Goal: Task Accomplishment & Management: Manage account settings

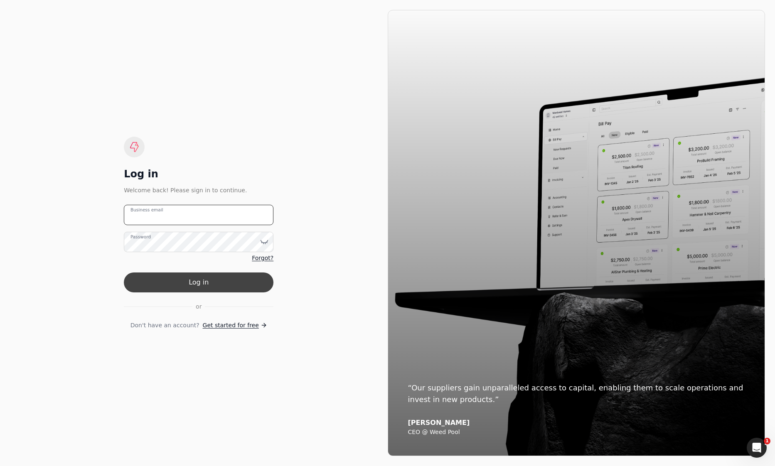
type email "[EMAIL_ADDRESS][DOMAIN_NAME]"
click at [199, 272] on button "Log in" at bounding box center [199, 282] width 150 height 20
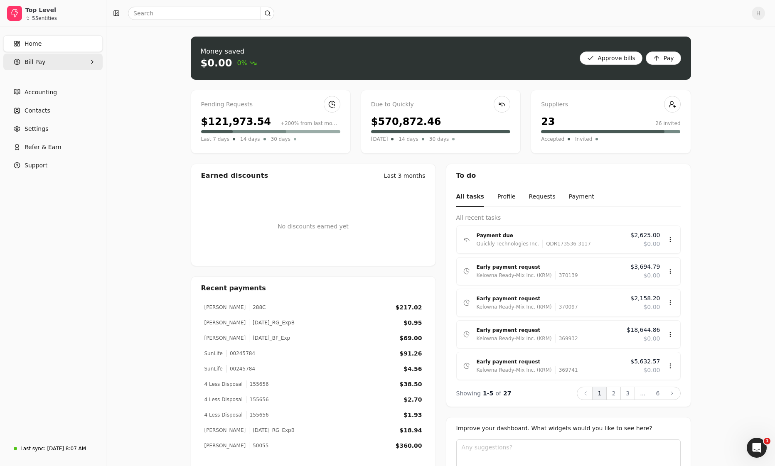
click at [44, 61] on Pay "Bill Pay" at bounding box center [52, 62] width 99 height 17
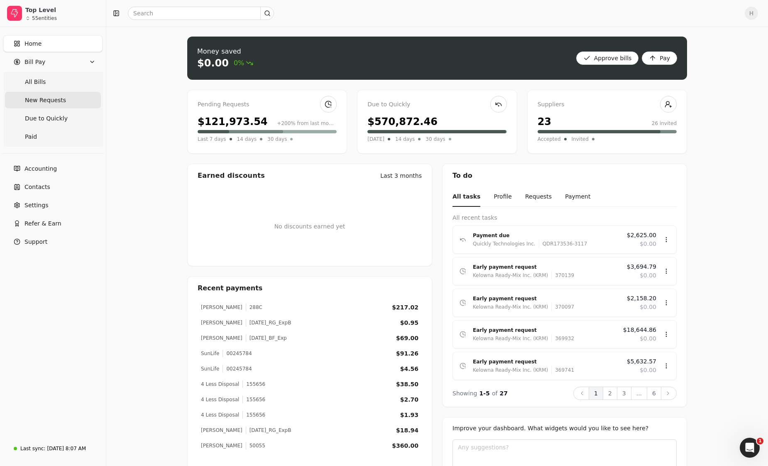
click at [71, 104] on Requests "New Requests" at bounding box center [53, 100] width 96 height 17
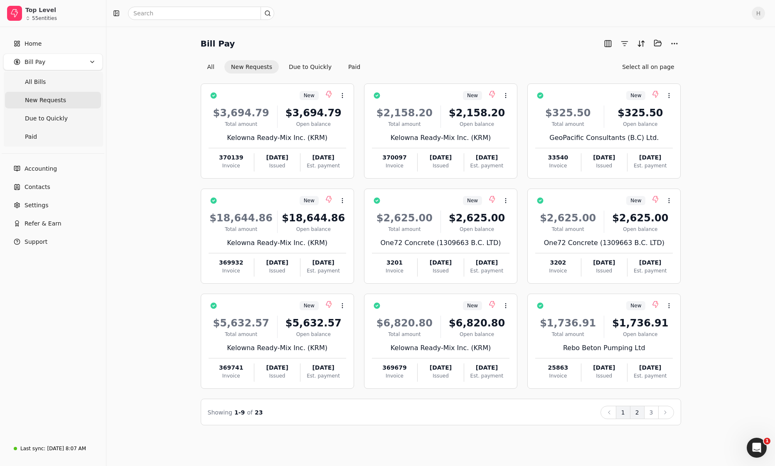
click at [372, 367] on button "2" at bounding box center [637, 412] width 15 height 13
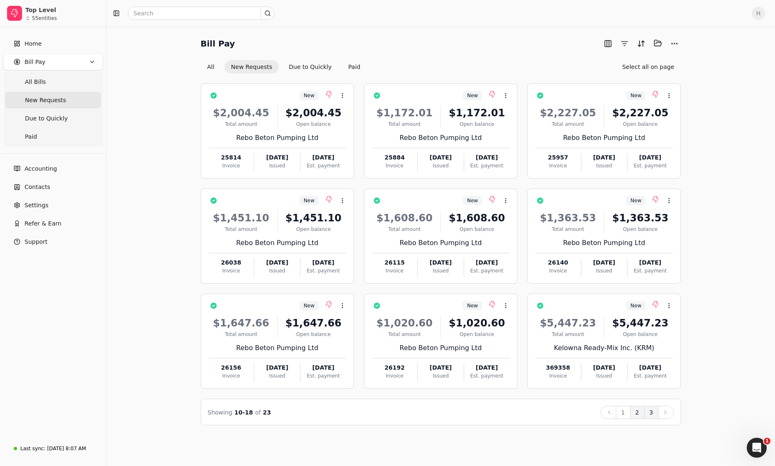
click at [372, 367] on button "3" at bounding box center [651, 412] width 15 height 13
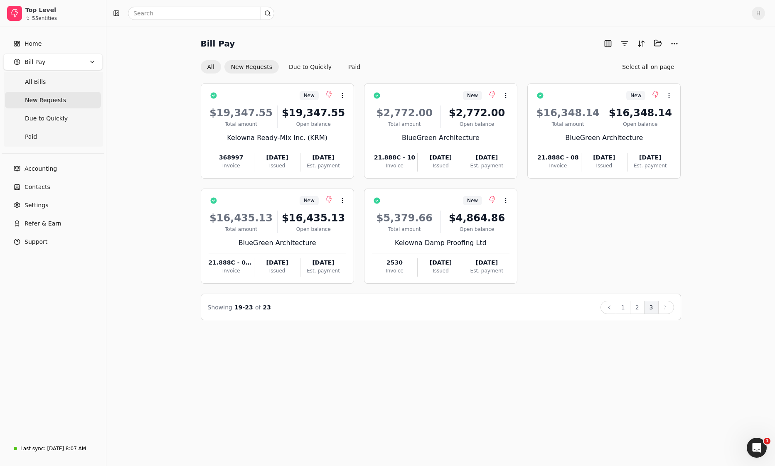
click at [205, 68] on button "All" at bounding box center [211, 66] width 20 height 13
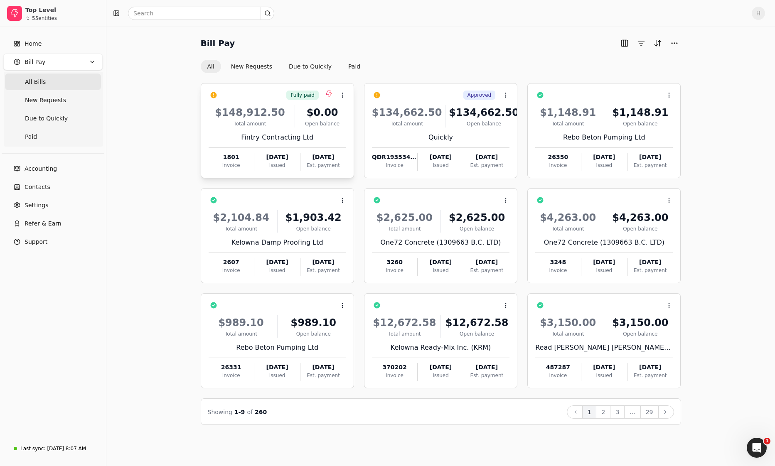
click at [285, 124] on div "Total amount" at bounding box center [249, 123] width 83 height 7
click at [343, 115] on icon at bounding box center [341, 116] width 7 height 7
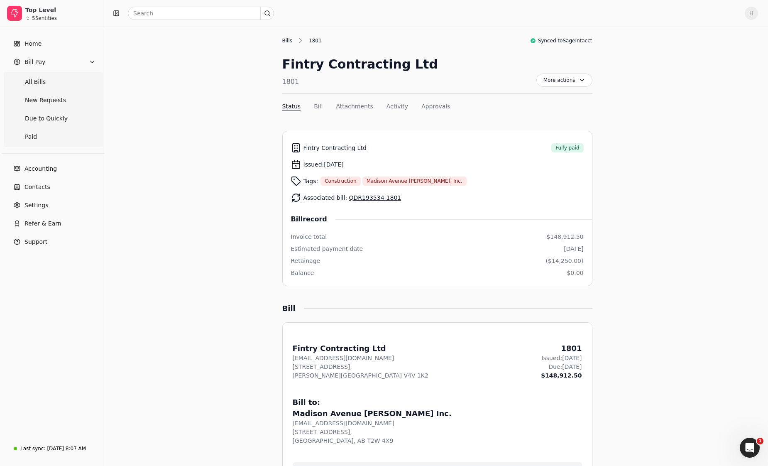
click at [290, 41] on div "Bills" at bounding box center [289, 40] width 15 height 7
